Goal: Find contact information: Find contact information

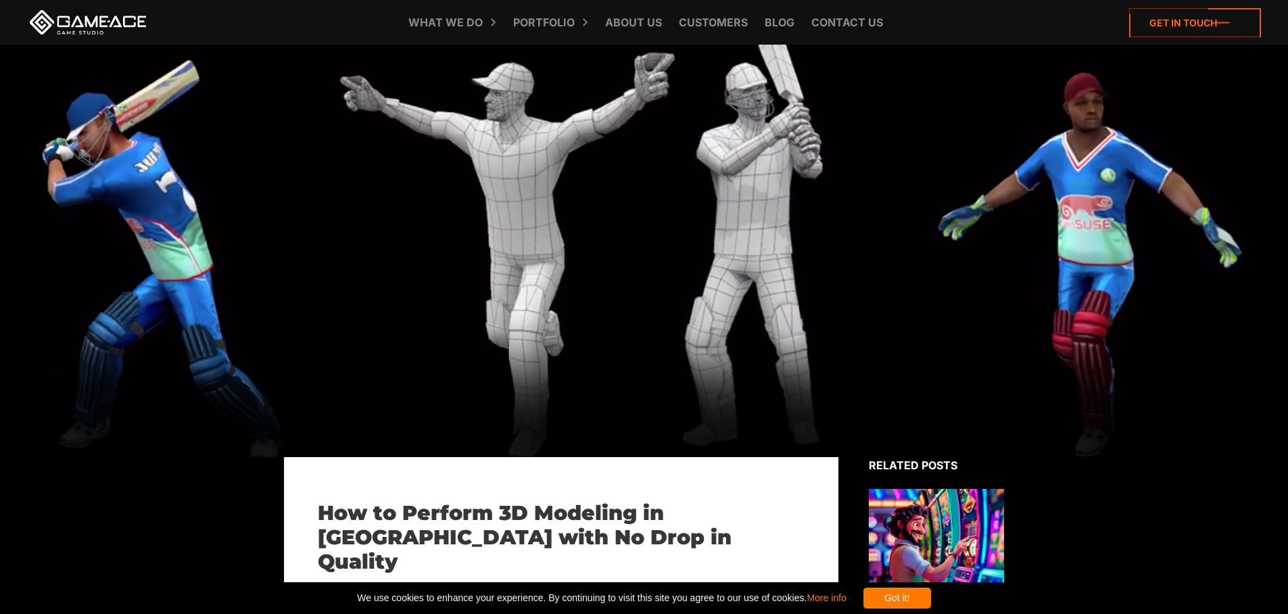
click at [1246, 20] on icon at bounding box center [1195, 22] width 132 height 29
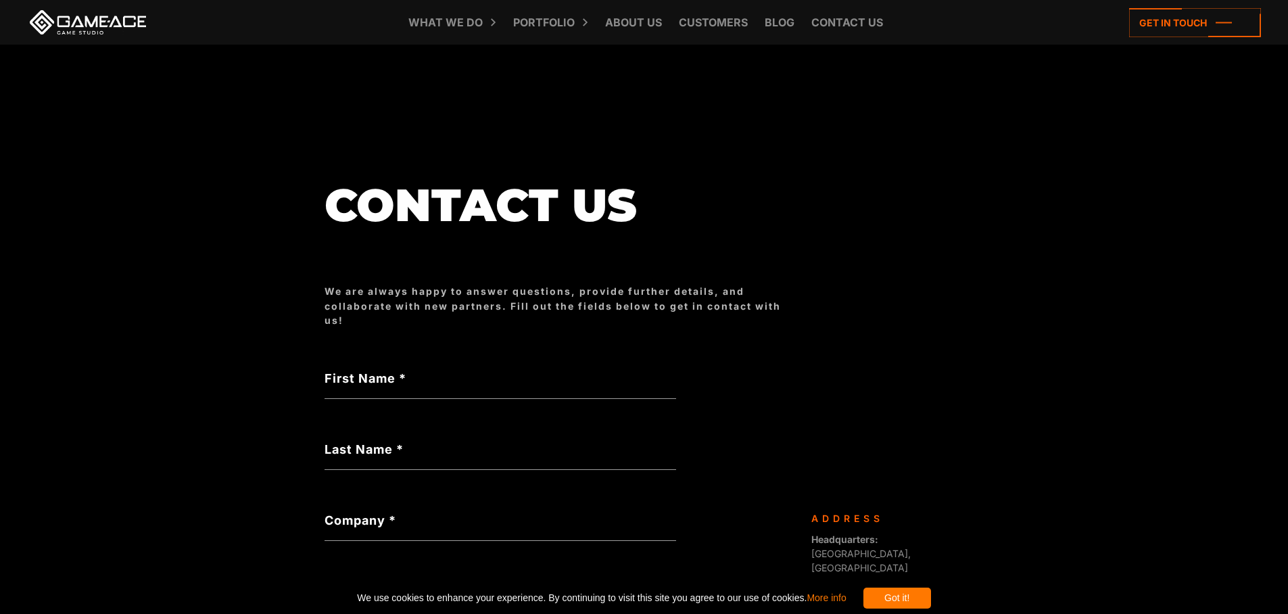
drag, startPoint x: 120, startPoint y: 20, endPoint x: 116, endPoint y: 0, distance: 19.9
click at [120, 19] on link at bounding box center [88, 22] width 122 height 24
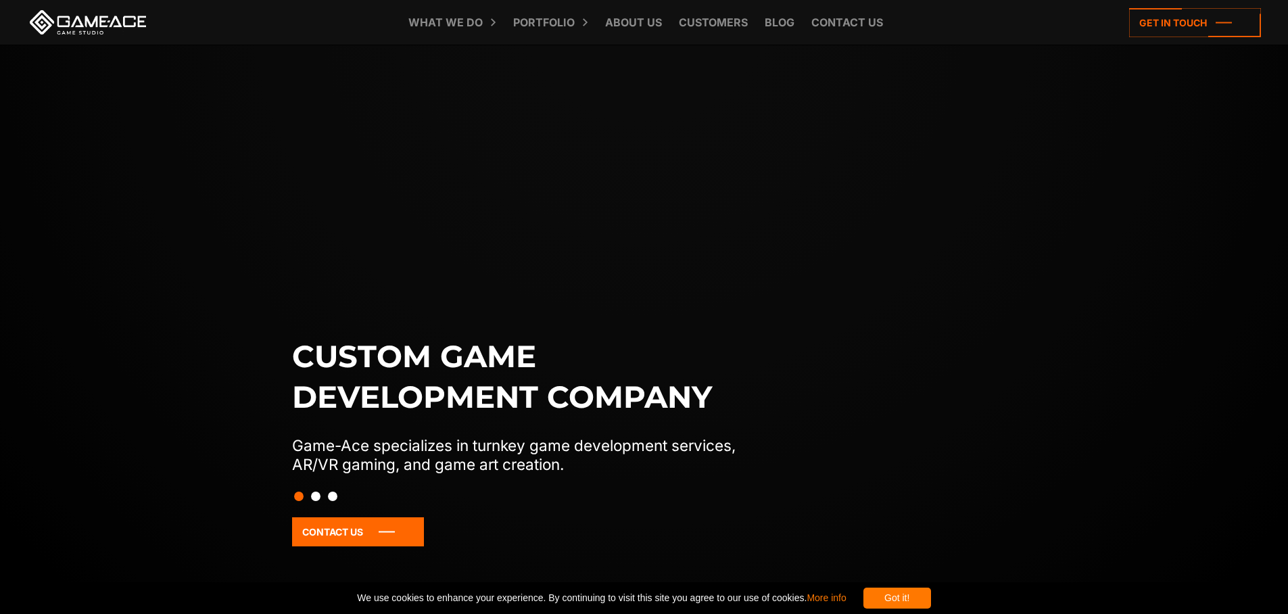
click at [355, 548] on div "Contact Us" at bounding box center [644, 551] width 705 height 68
click at [362, 529] on icon at bounding box center [358, 531] width 132 height 29
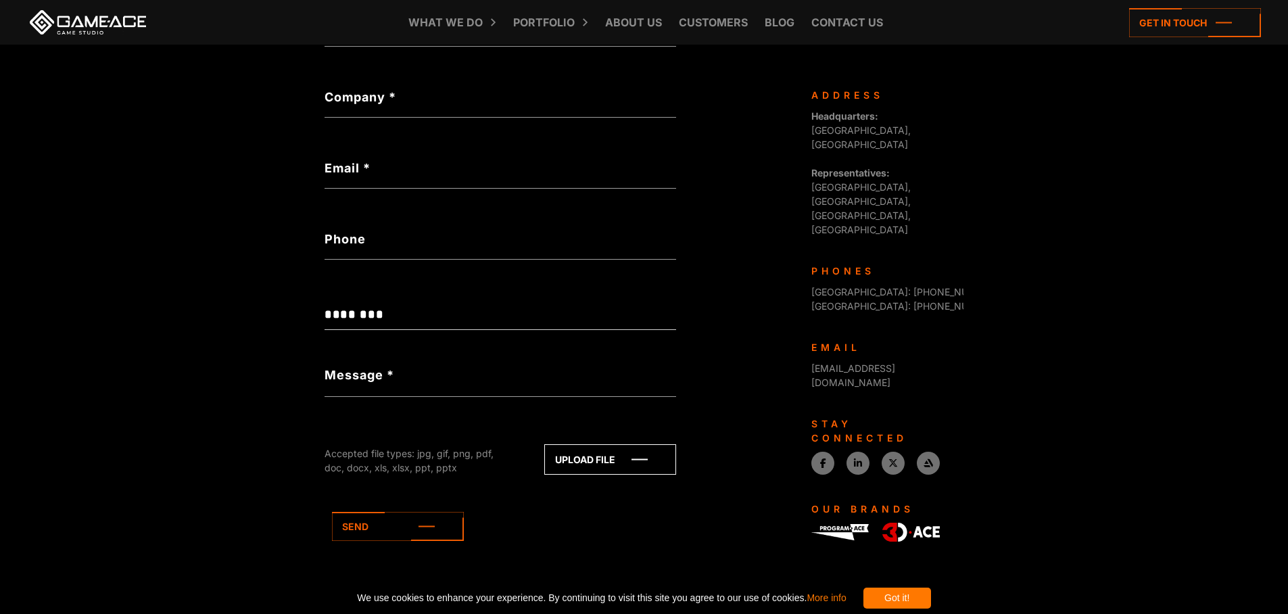
scroll to position [439, 0]
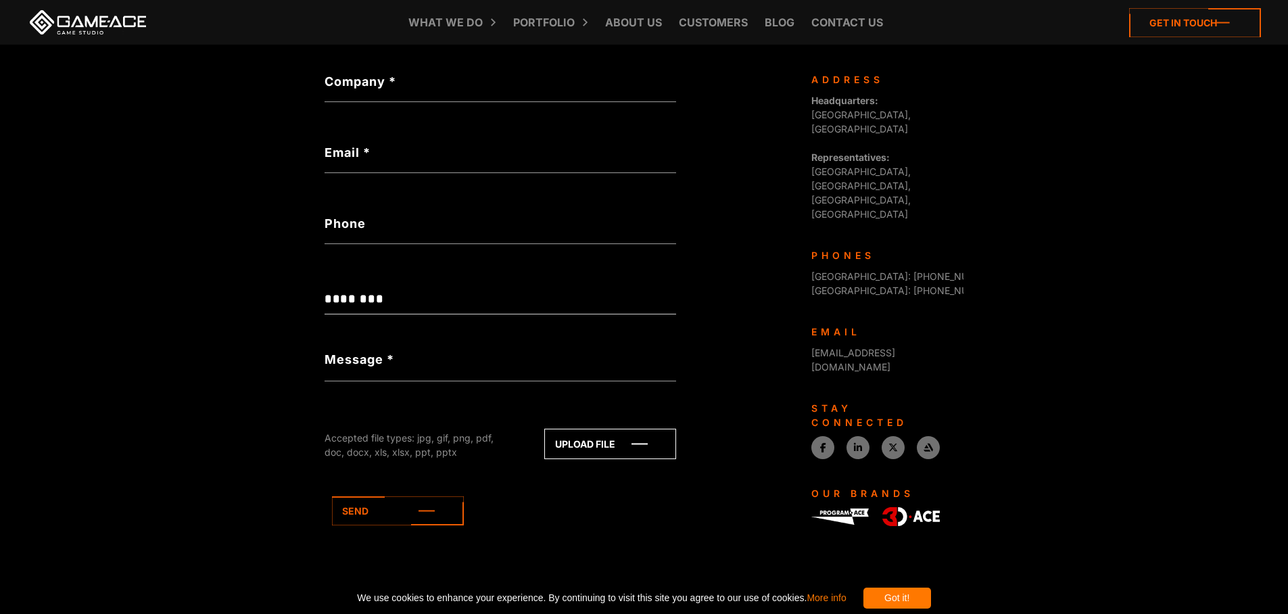
click at [1208, 18] on icon at bounding box center [1195, 22] width 132 height 29
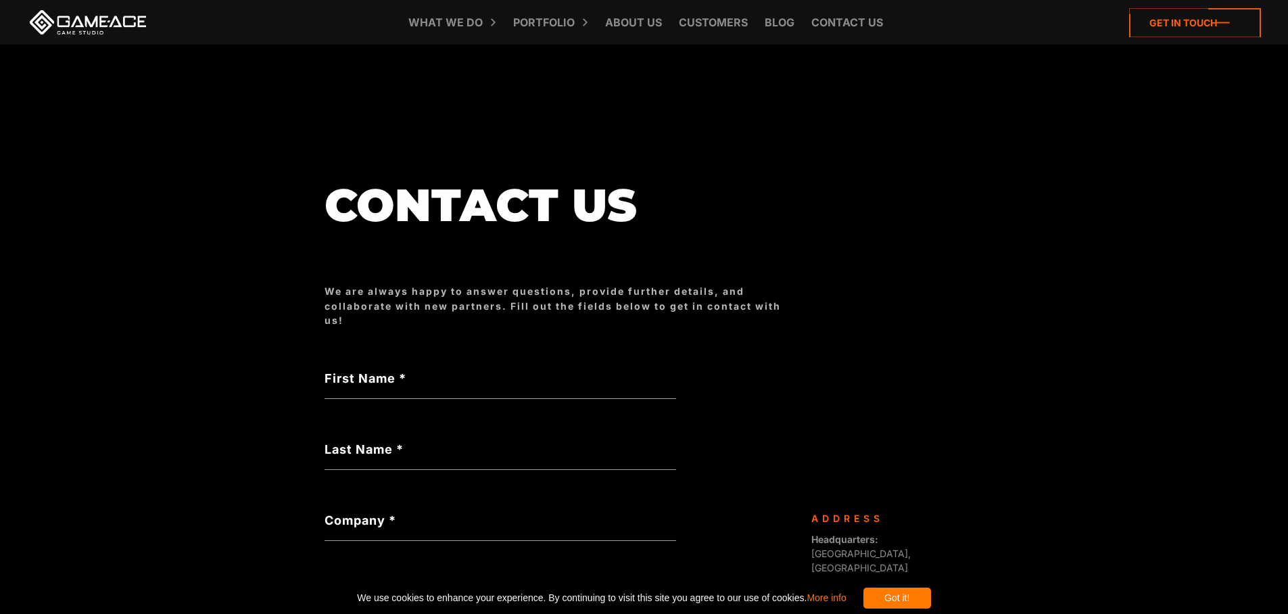
click at [1206, 20] on icon at bounding box center [1195, 22] width 132 height 29
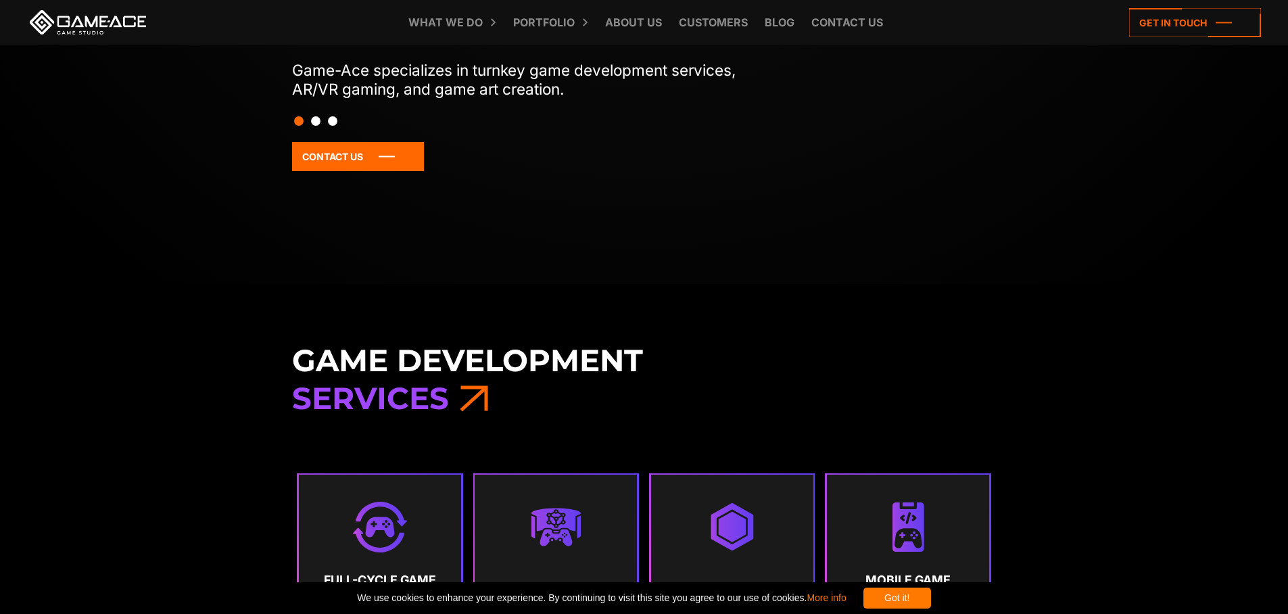
scroll to position [811, 0]
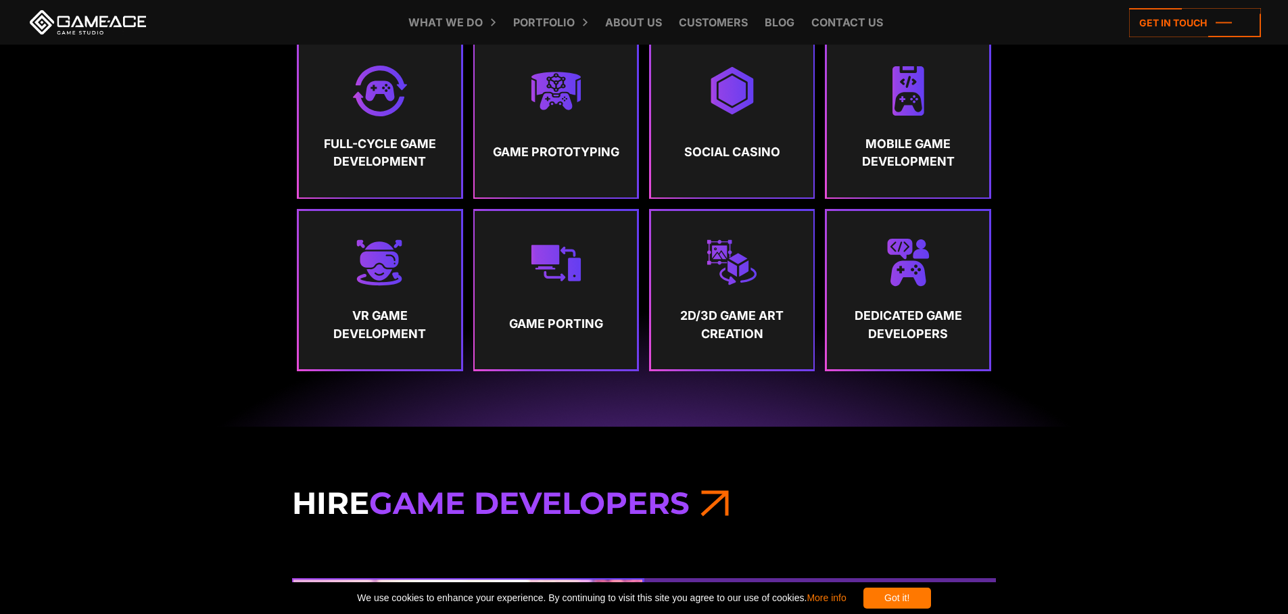
drag, startPoint x: 422, startPoint y: 463, endPoint x: 317, endPoint y: 435, distance: 108.6
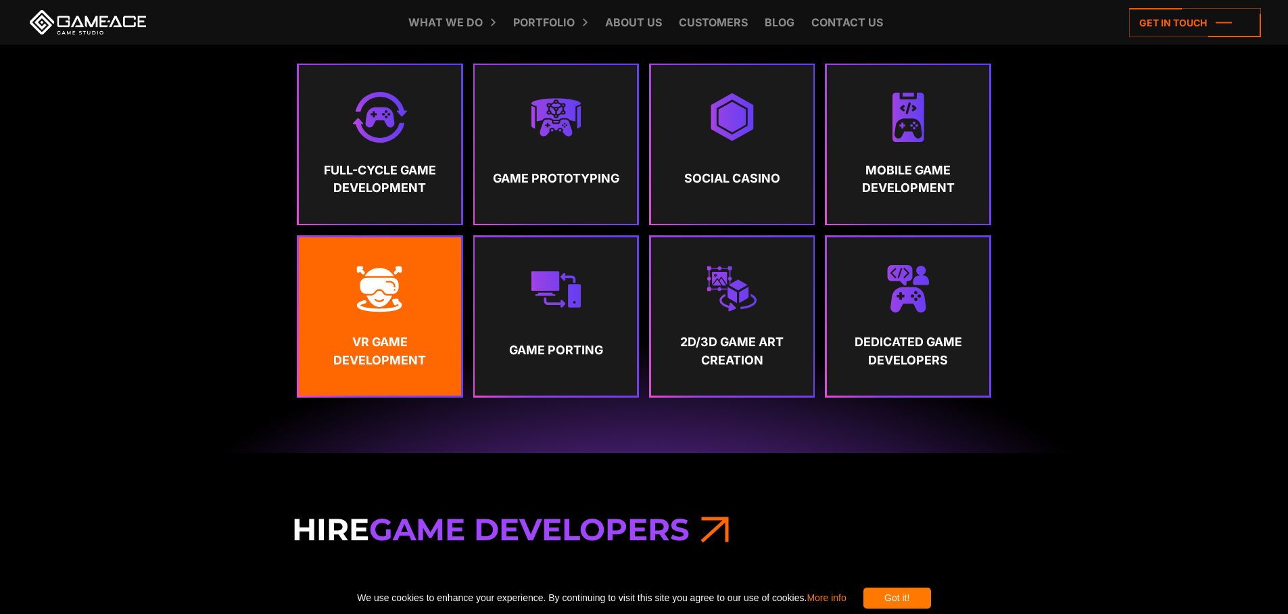
scroll to position [744, 0]
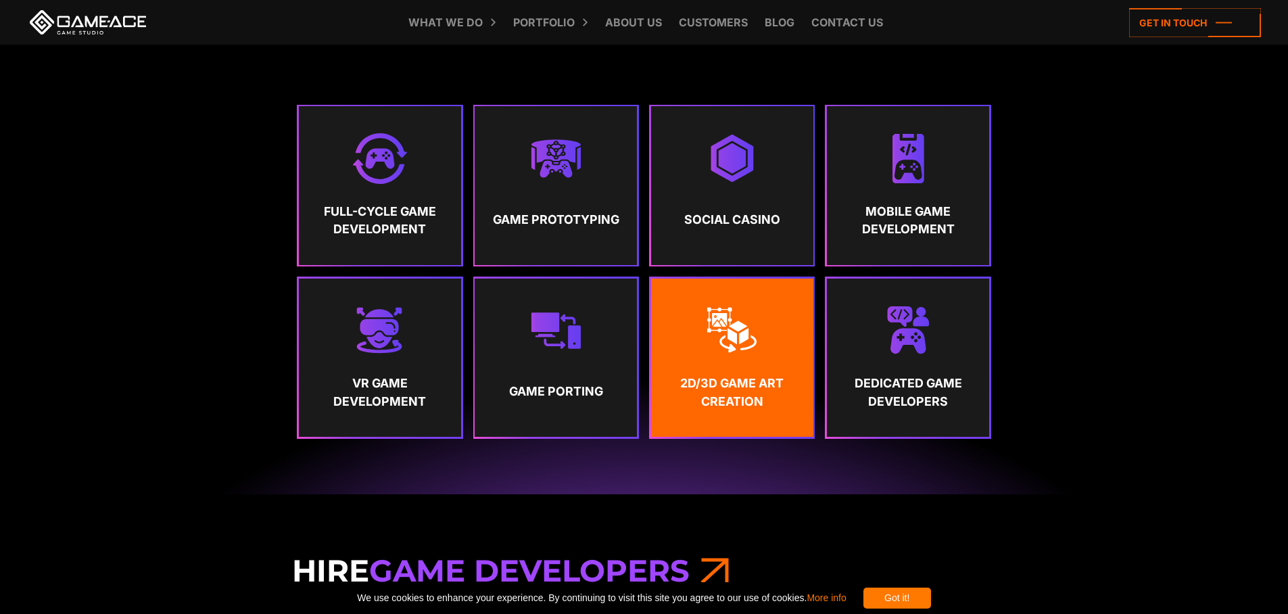
click at [674, 359] on link "2D/3D Game Art Creation" at bounding box center [732, 358] width 162 height 158
